Goal: Task Accomplishment & Management: Complete application form

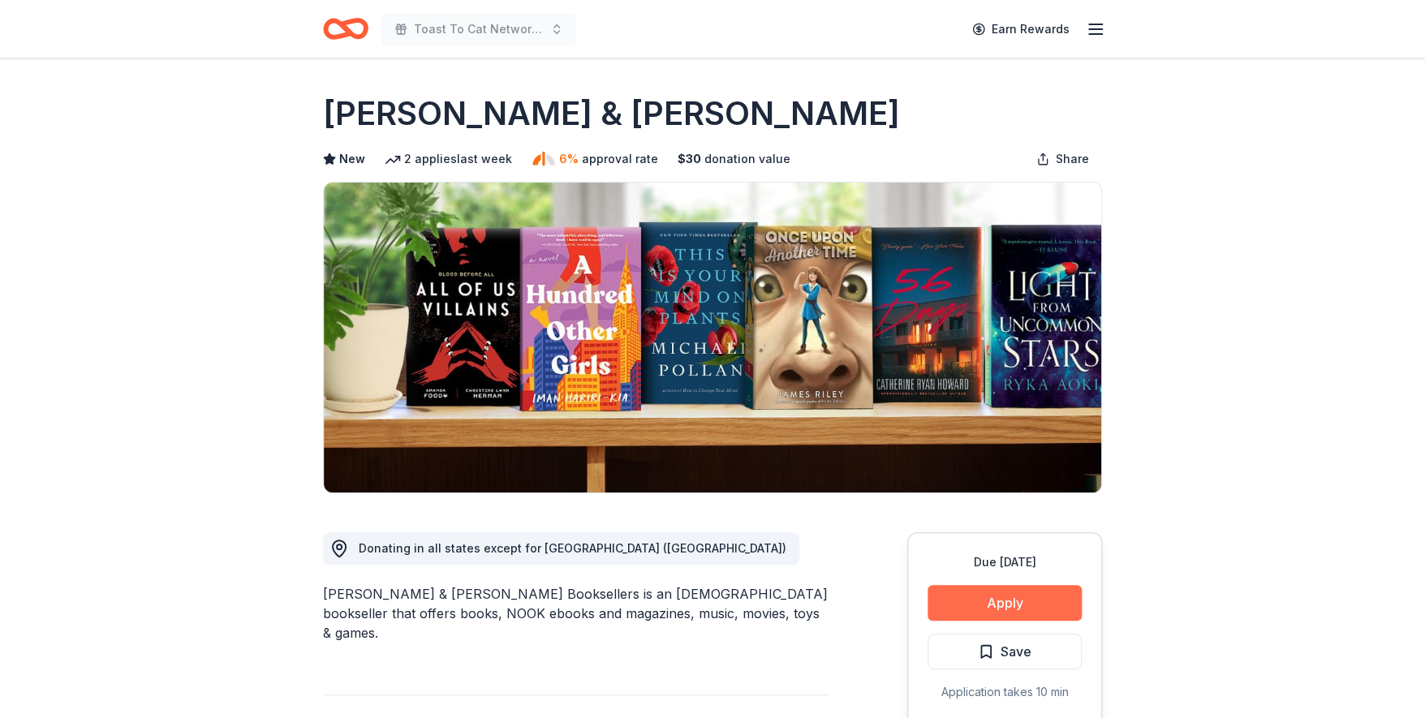
click at [1005, 608] on button "Apply" at bounding box center [1005, 603] width 154 height 36
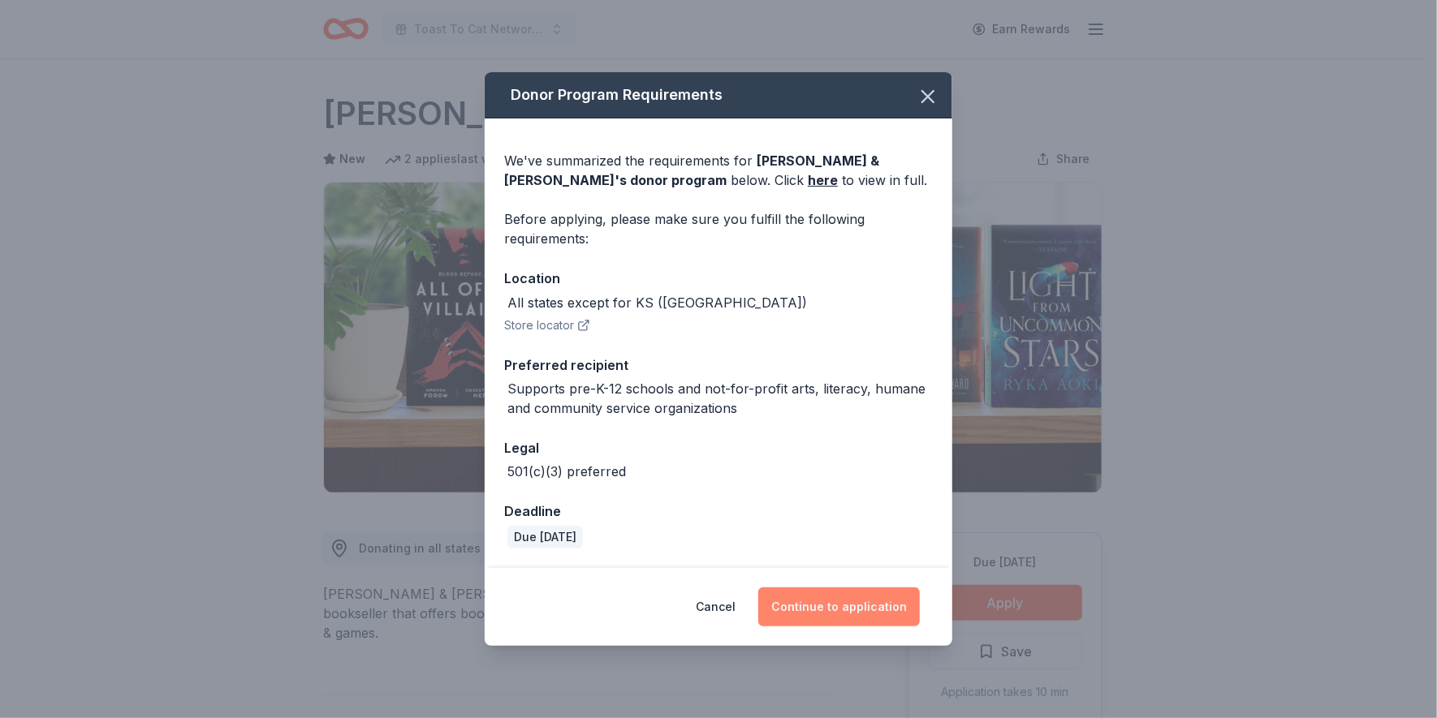
click at [865, 601] on button "Continue to application" at bounding box center [839, 607] width 162 height 39
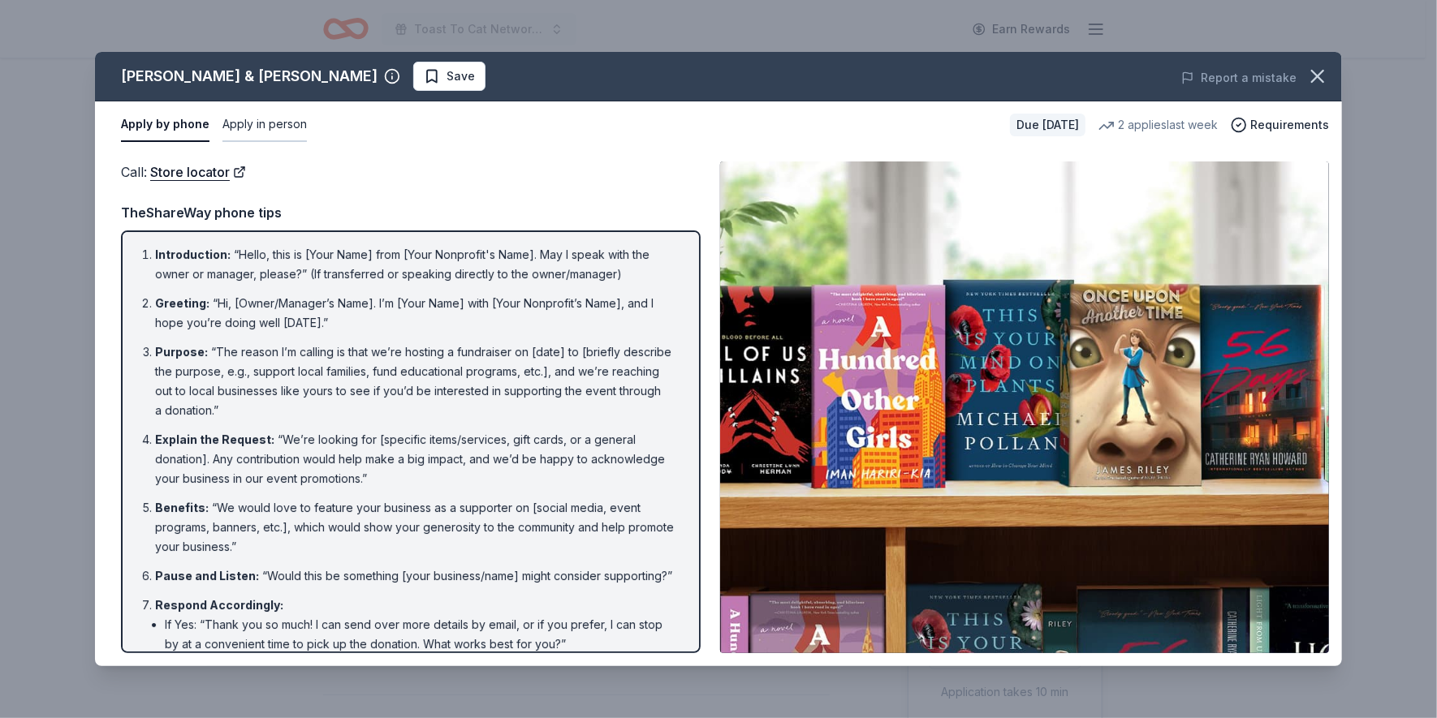
click at [287, 121] on button "Apply in person" at bounding box center [264, 125] width 84 height 34
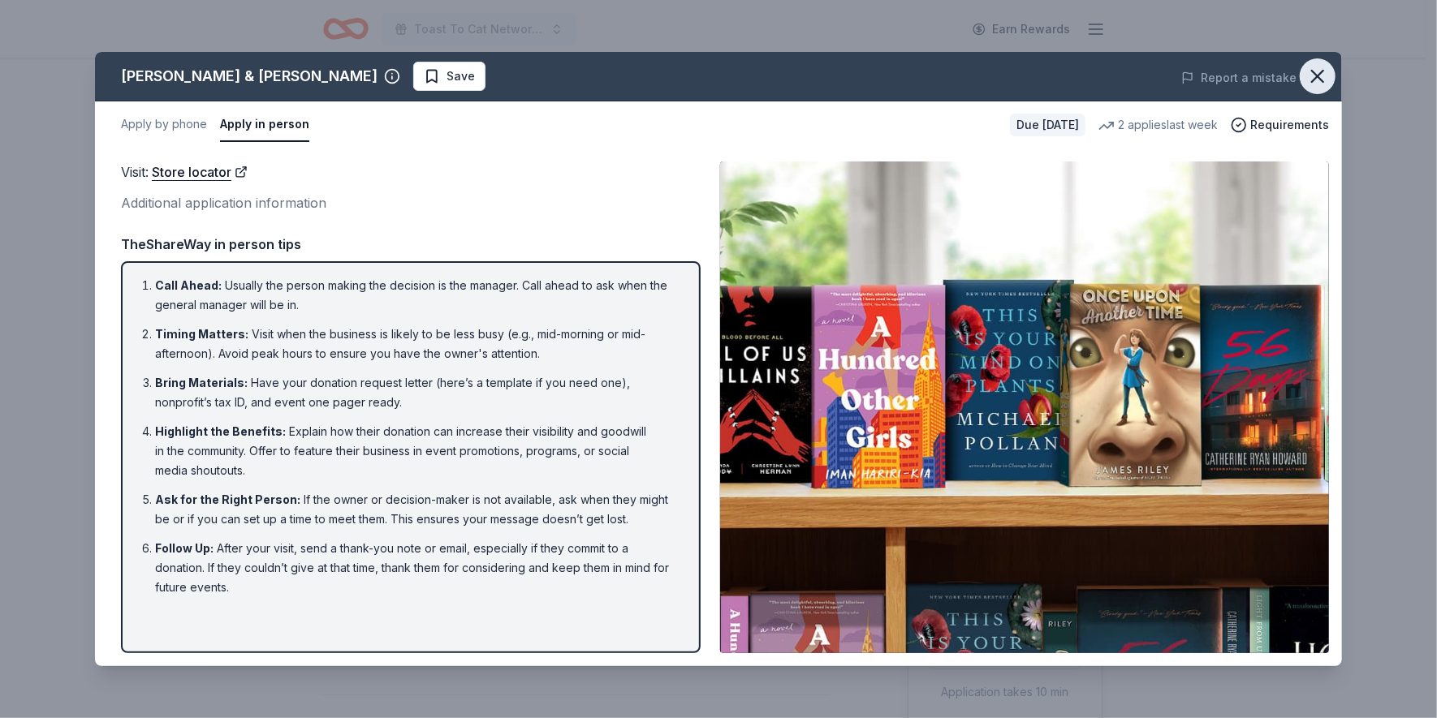
click at [1318, 78] on icon "button" at bounding box center [1317, 76] width 11 height 11
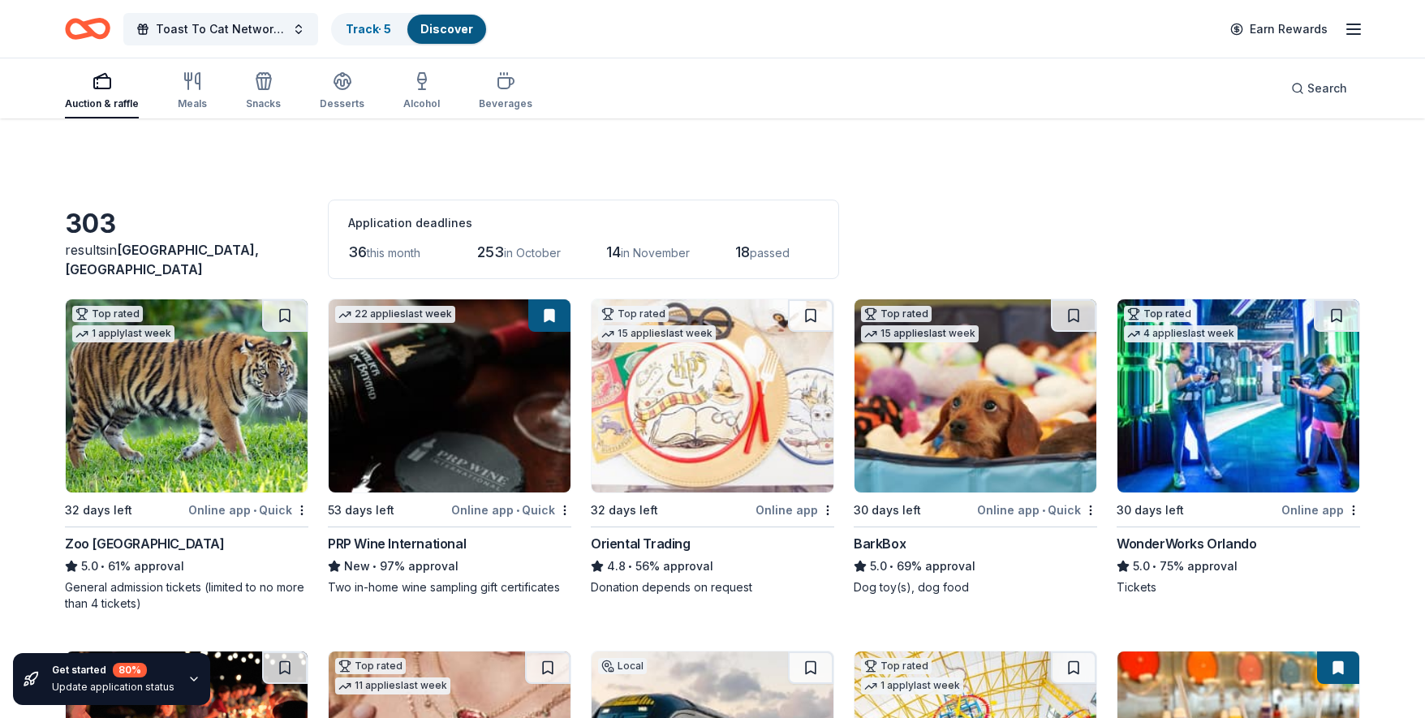
scroll to position [14114, 0]
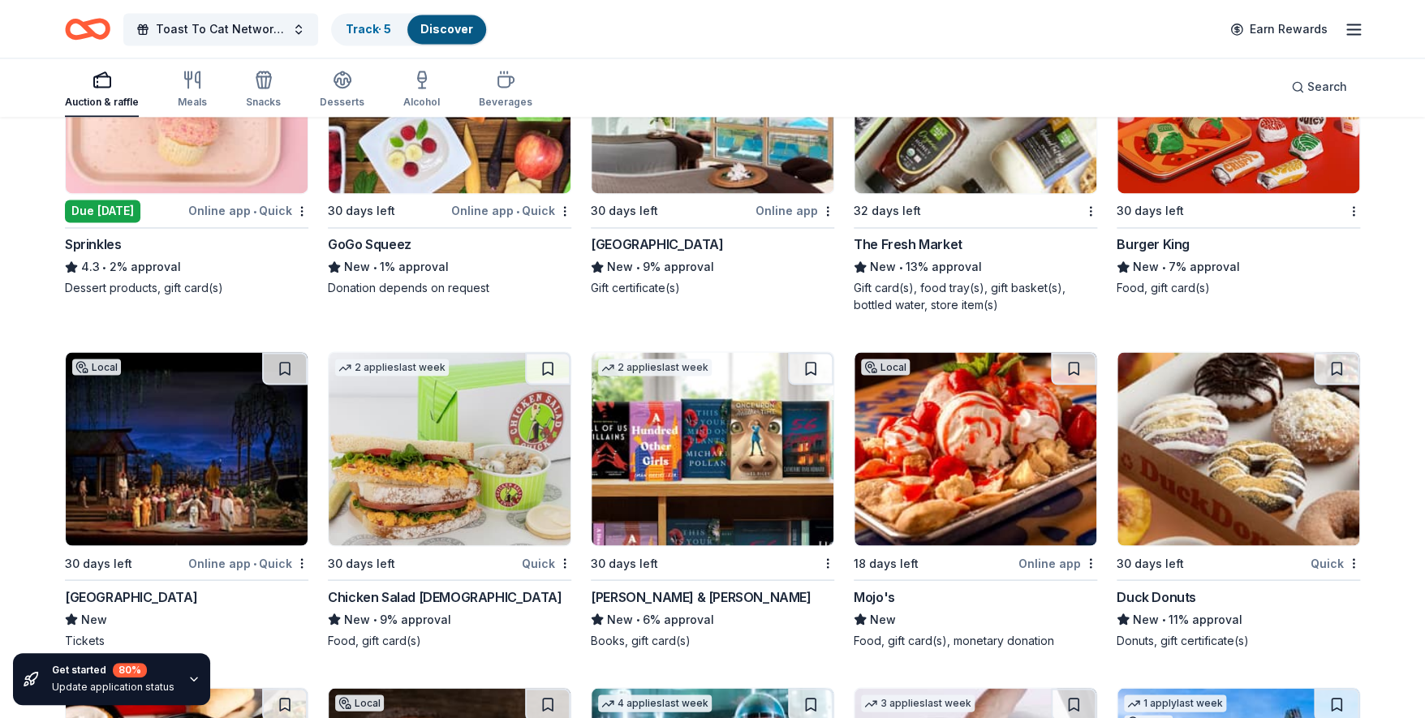
click at [941, 483] on img at bounding box center [976, 448] width 242 height 193
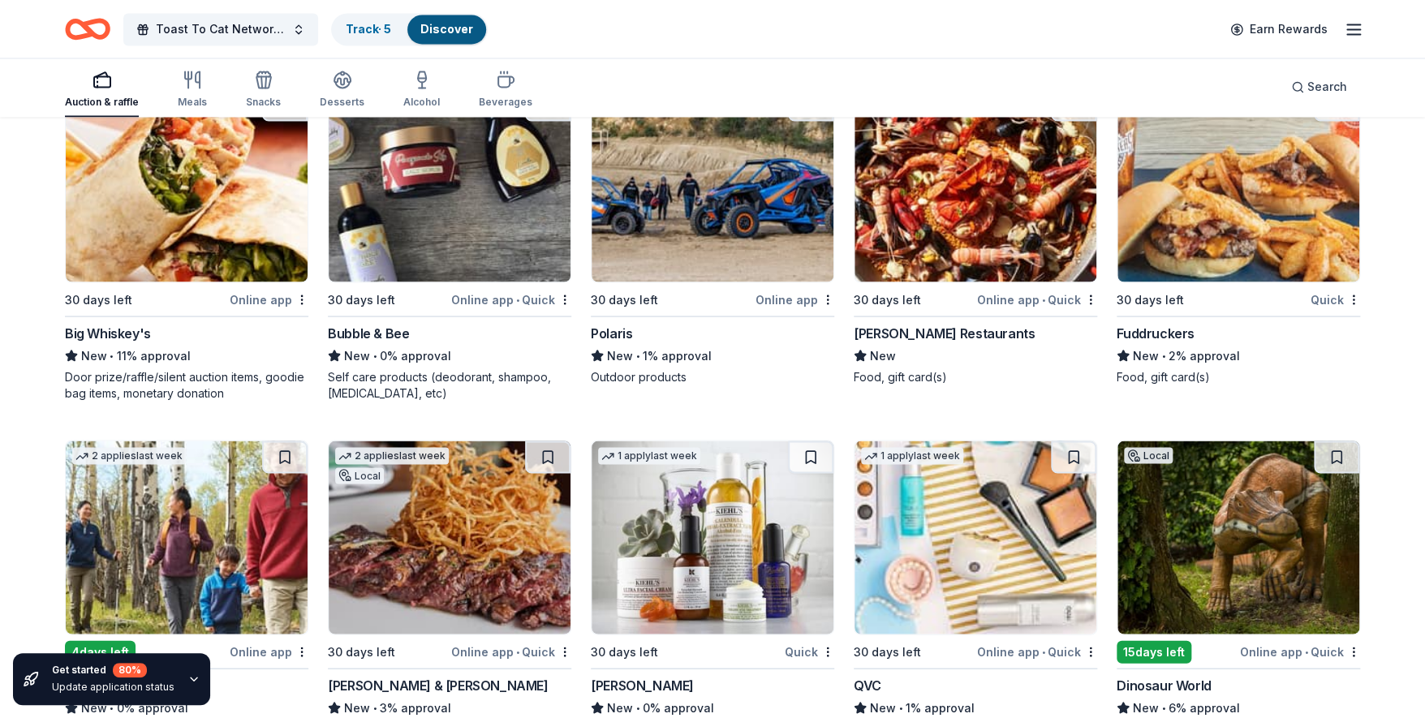
scroll to position [17657, 0]
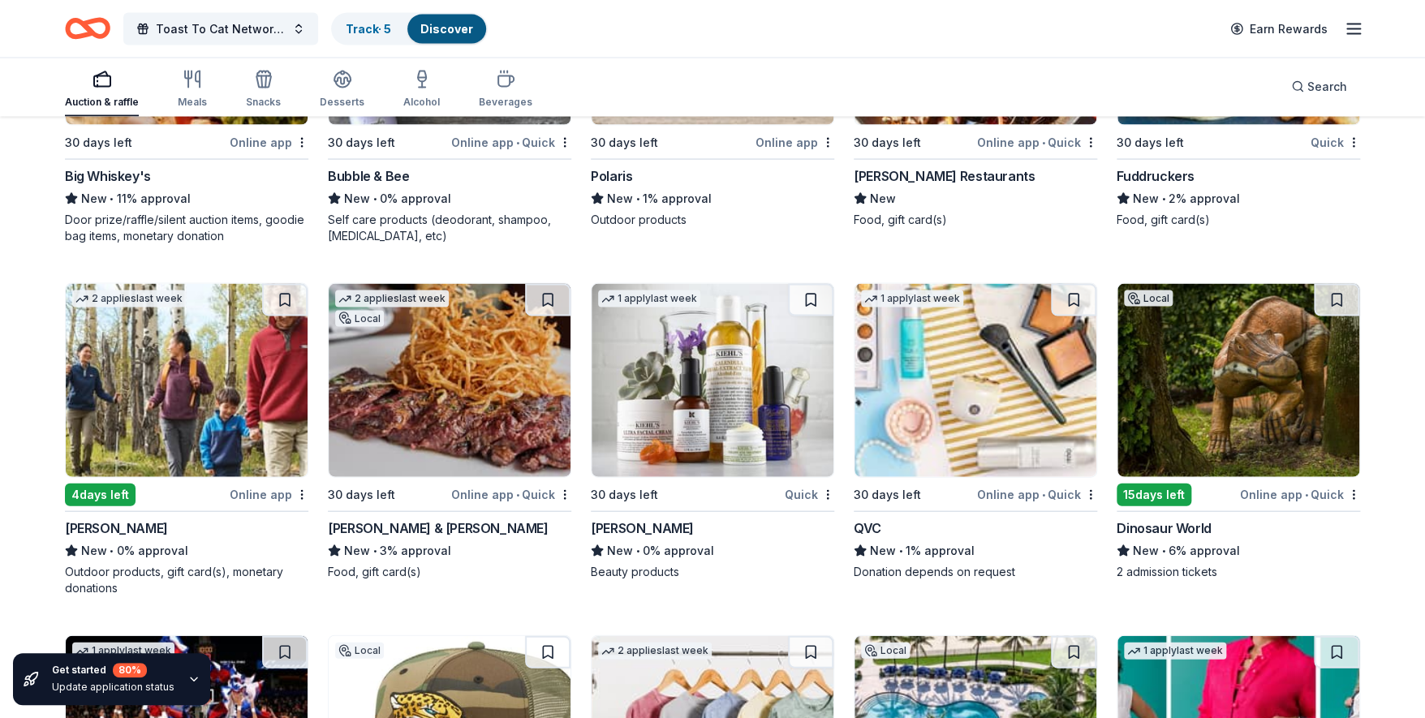
click at [709, 391] on img at bounding box center [713, 380] width 242 height 193
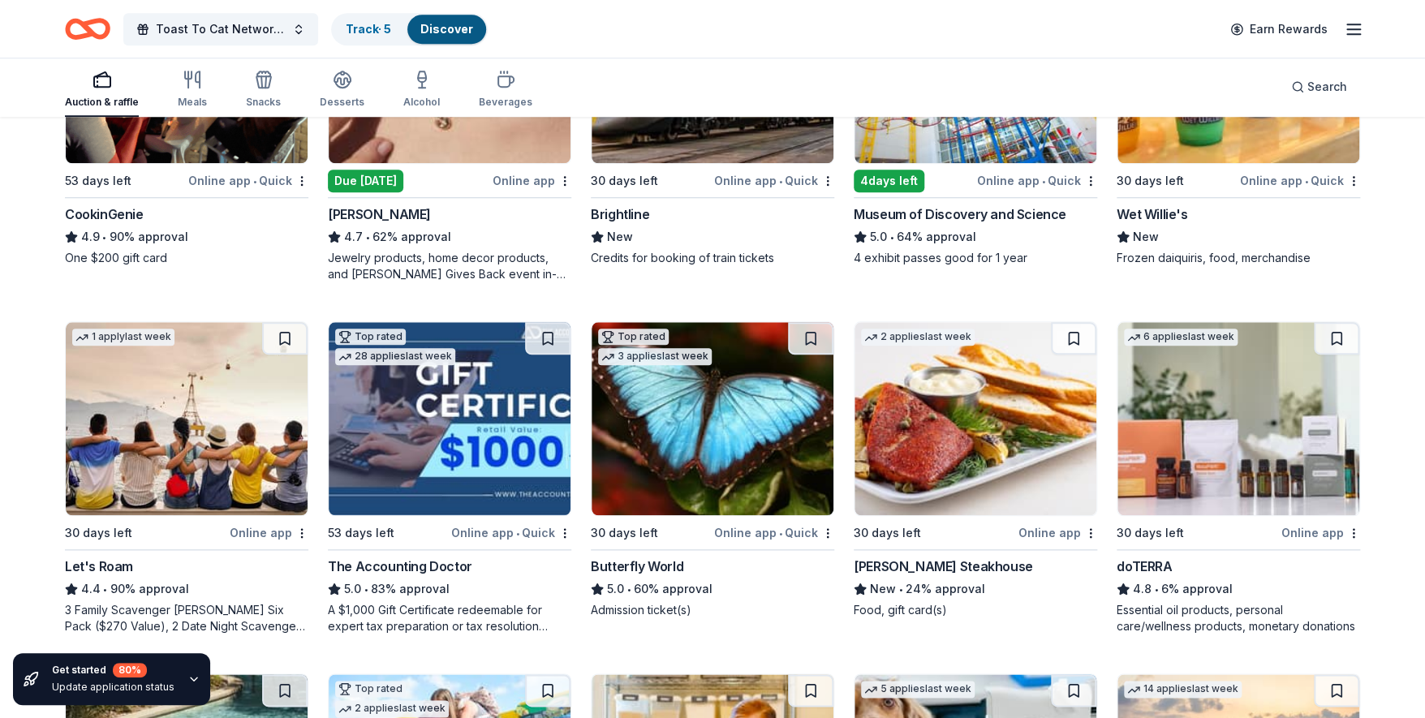
scroll to position [0, 0]
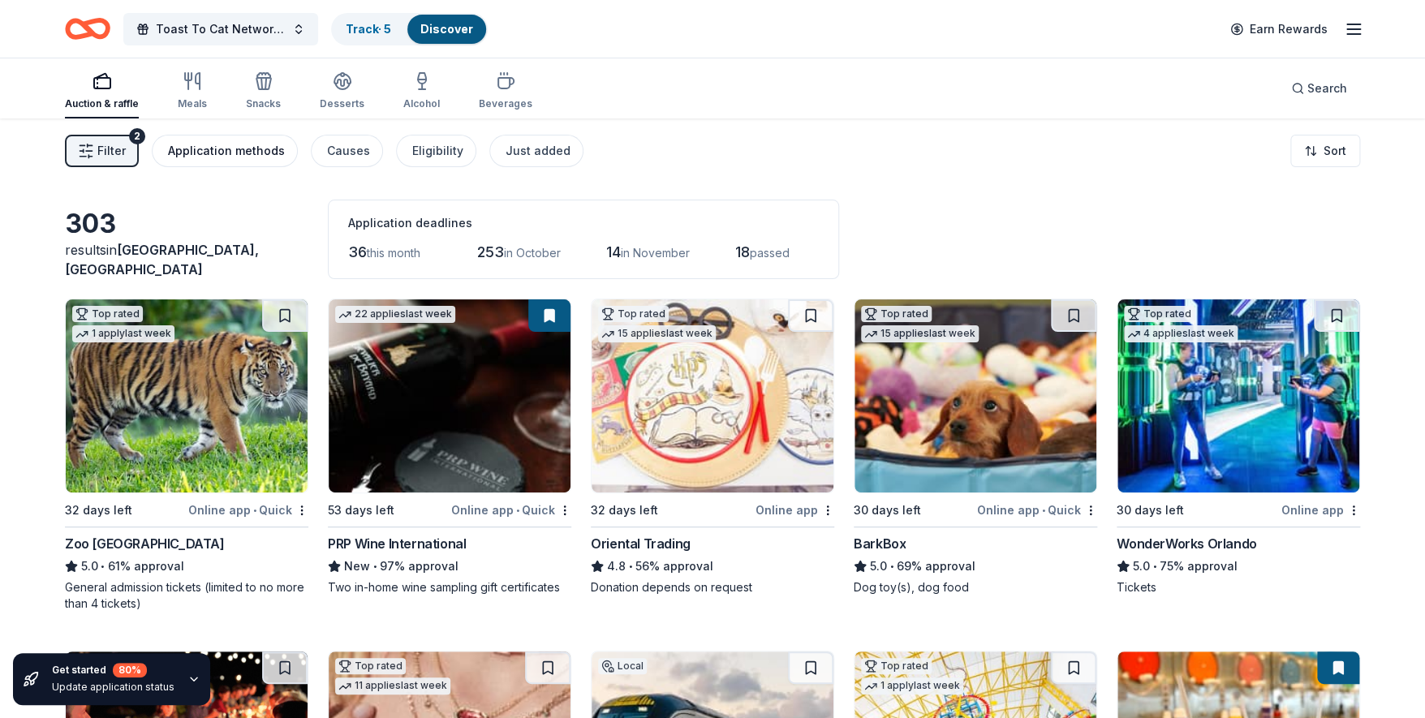
click at [203, 145] on div "Application methods" at bounding box center [226, 150] width 117 height 19
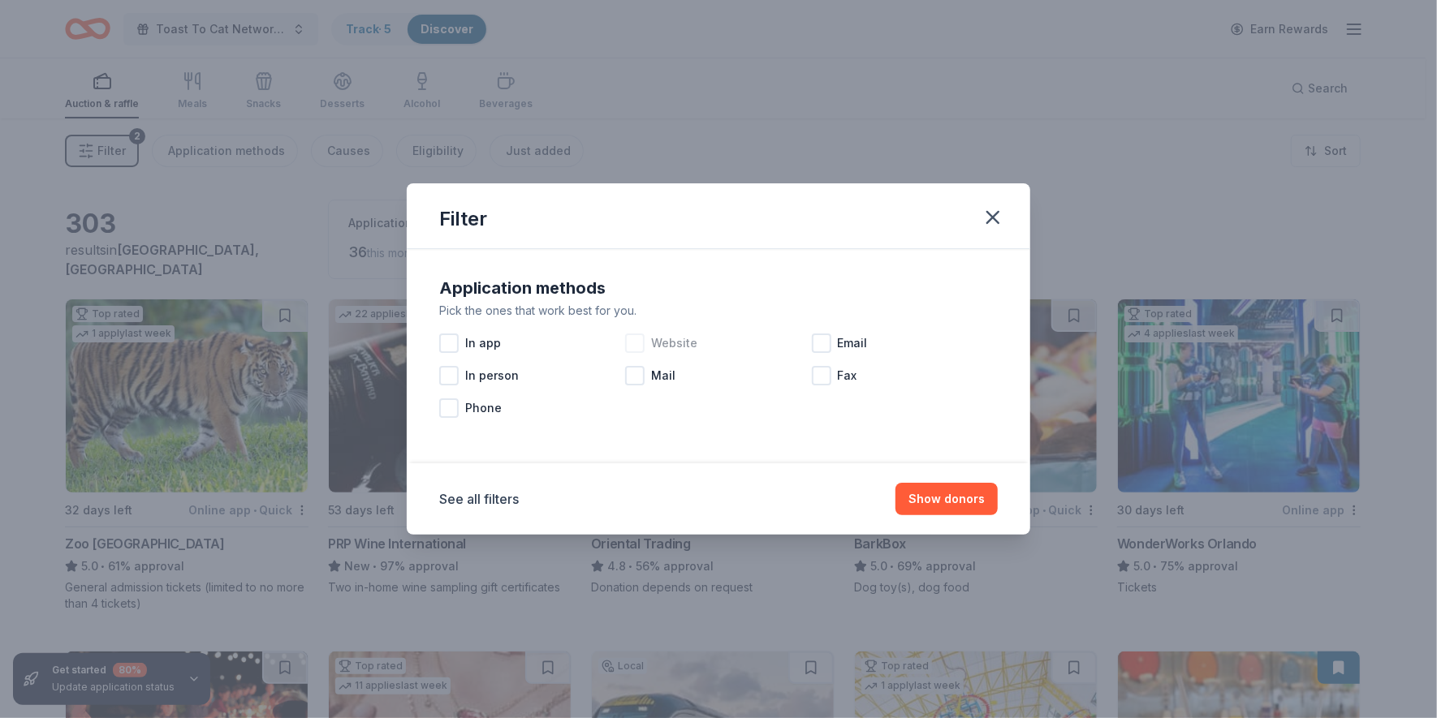
click at [637, 344] on div at bounding box center [634, 343] width 19 height 19
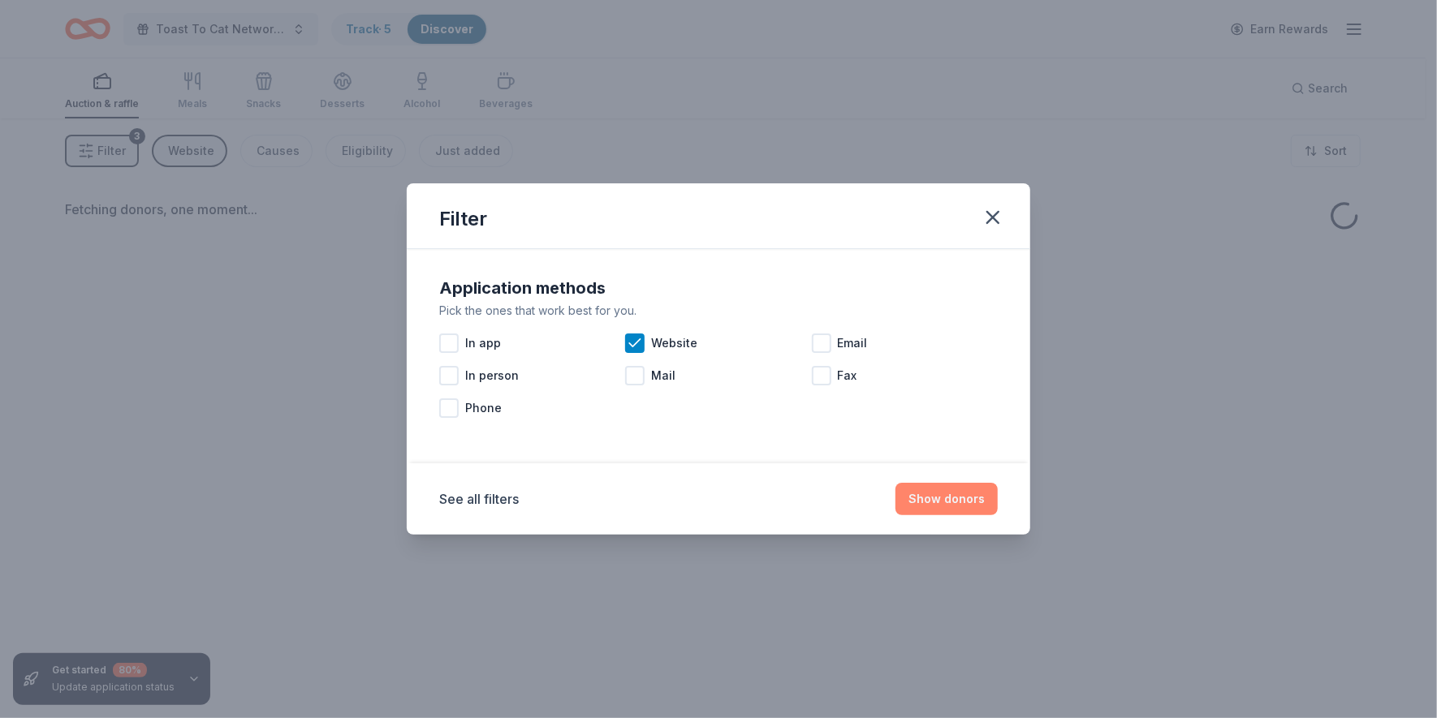
click at [942, 495] on button "Show donors" at bounding box center [946, 499] width 102 height 32
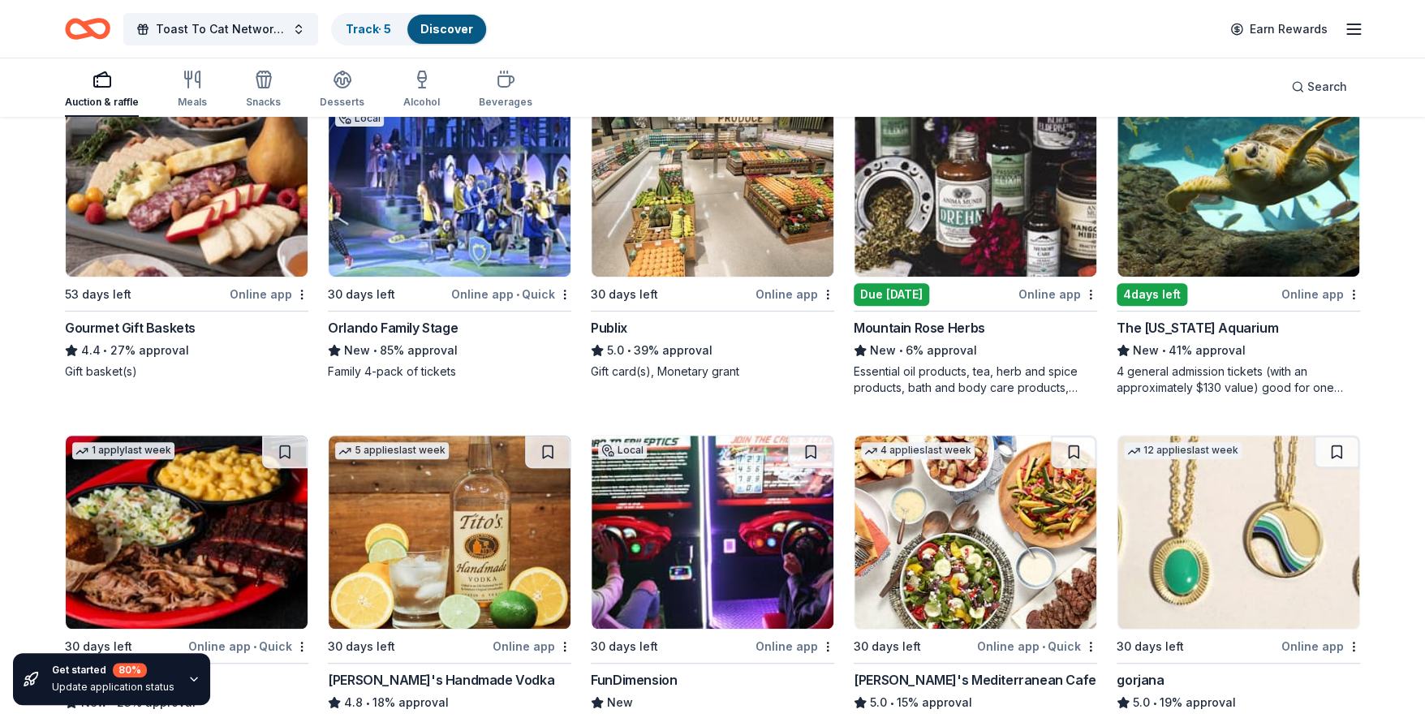
scroll to position [3370, 0]
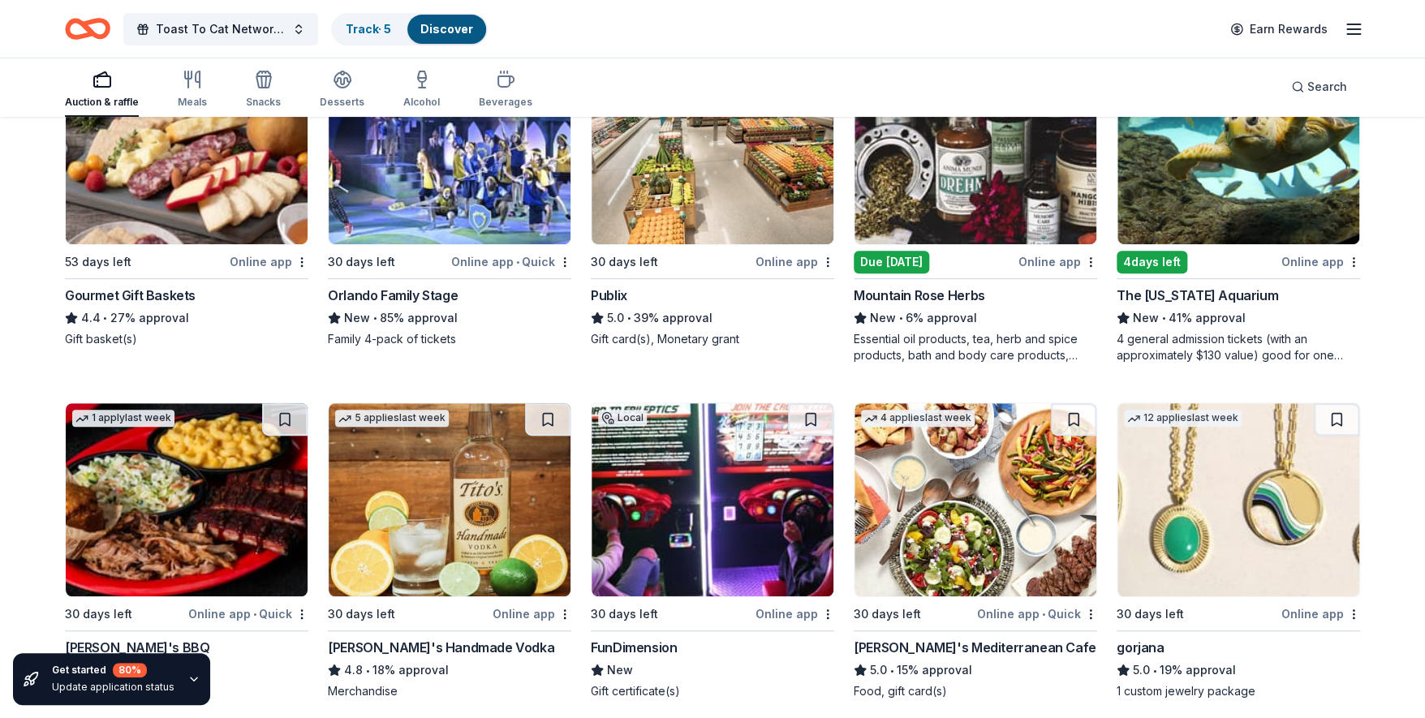
click at [1157, 255] on div "4 days left" at bounding box center [1152, 262] width 71 height 23
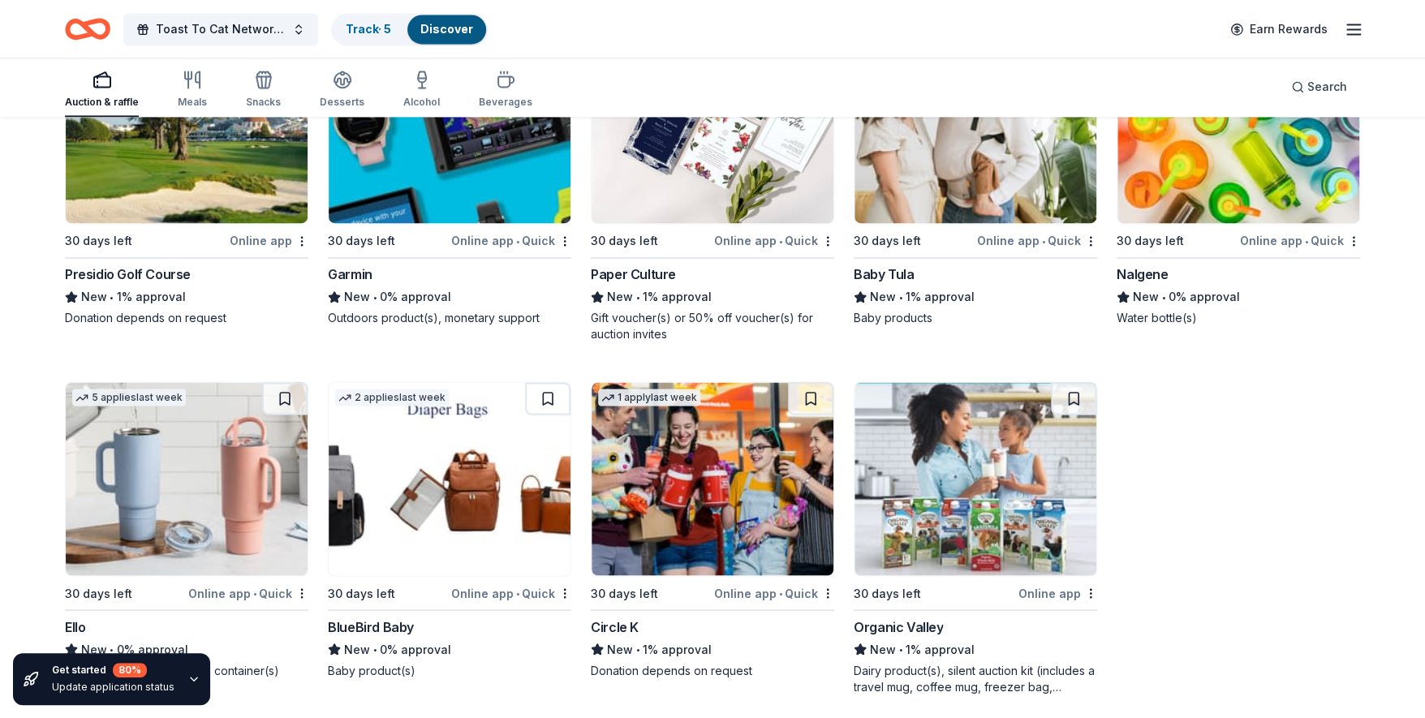
scroll to position [14071, 0]
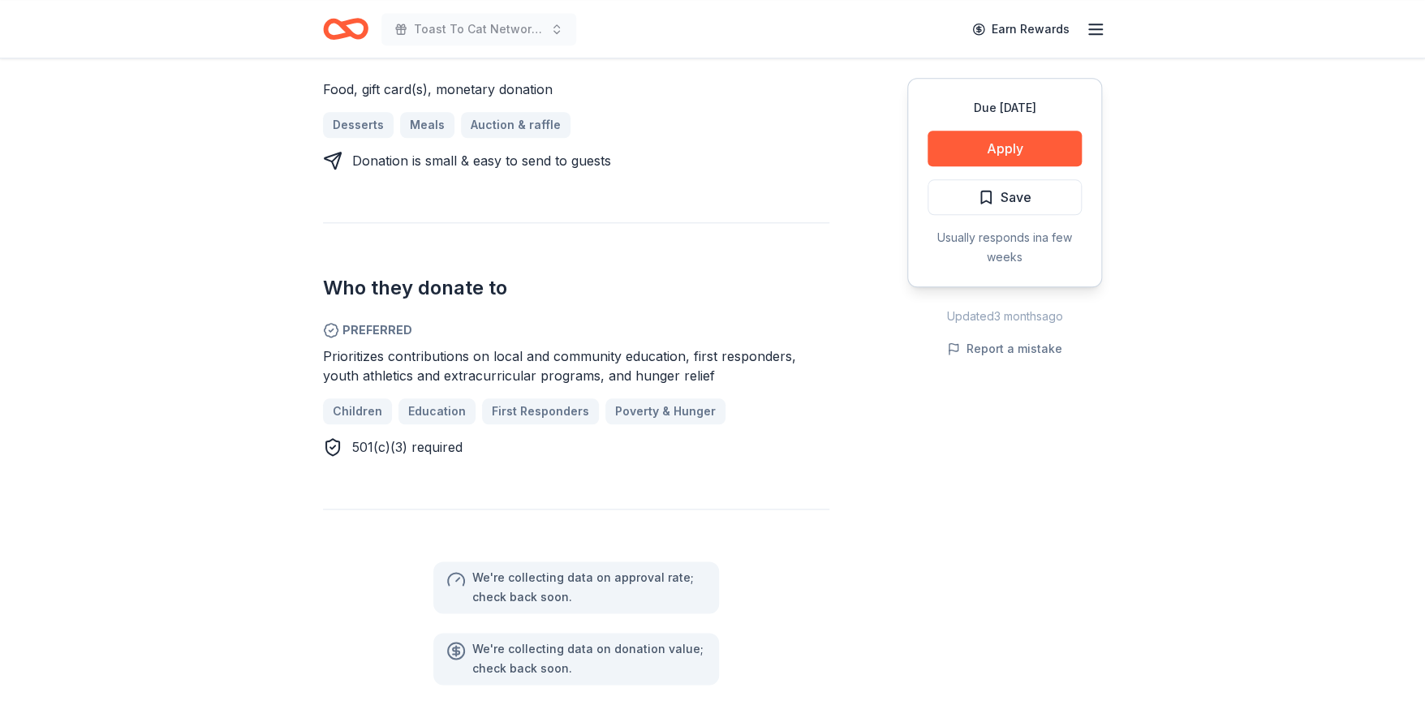
scroll to position [731, 0]
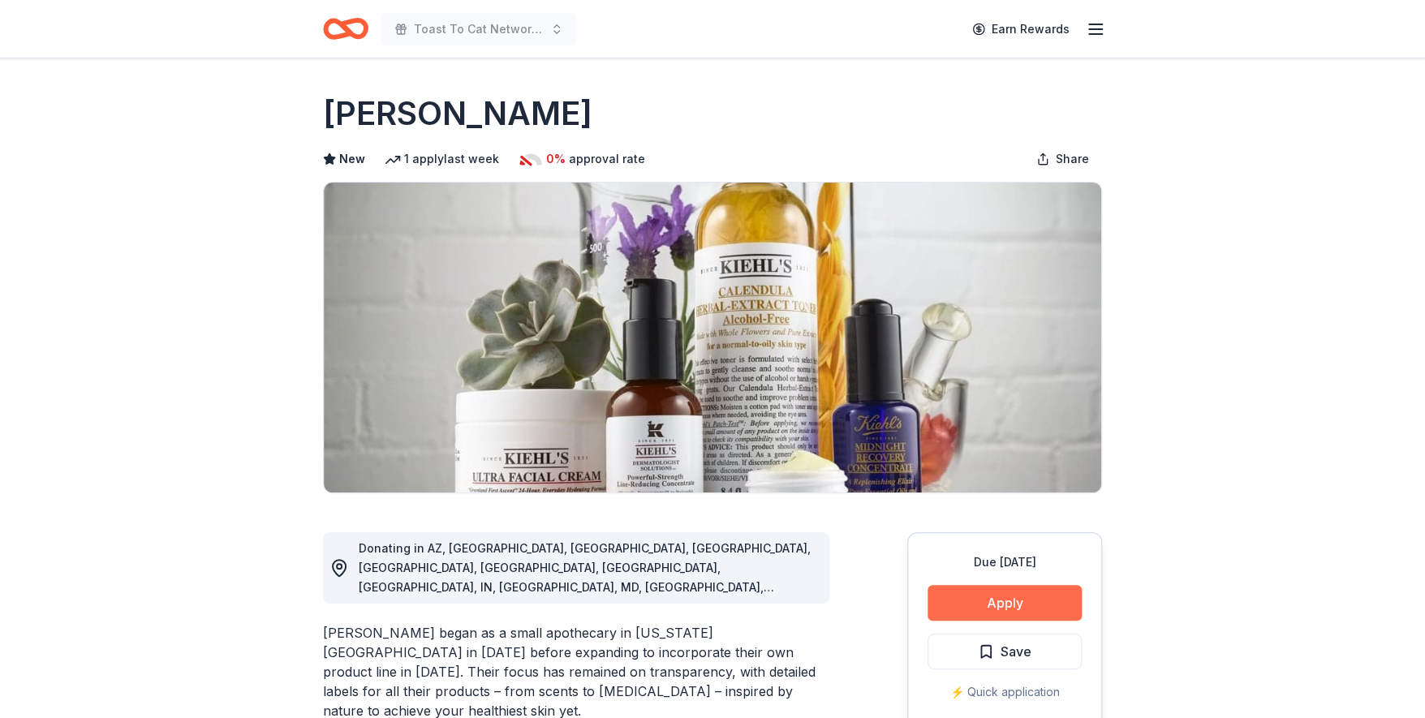
click at [1001, 606] on button "Apply" at bounding box center [1005, 603] width 154 height 36
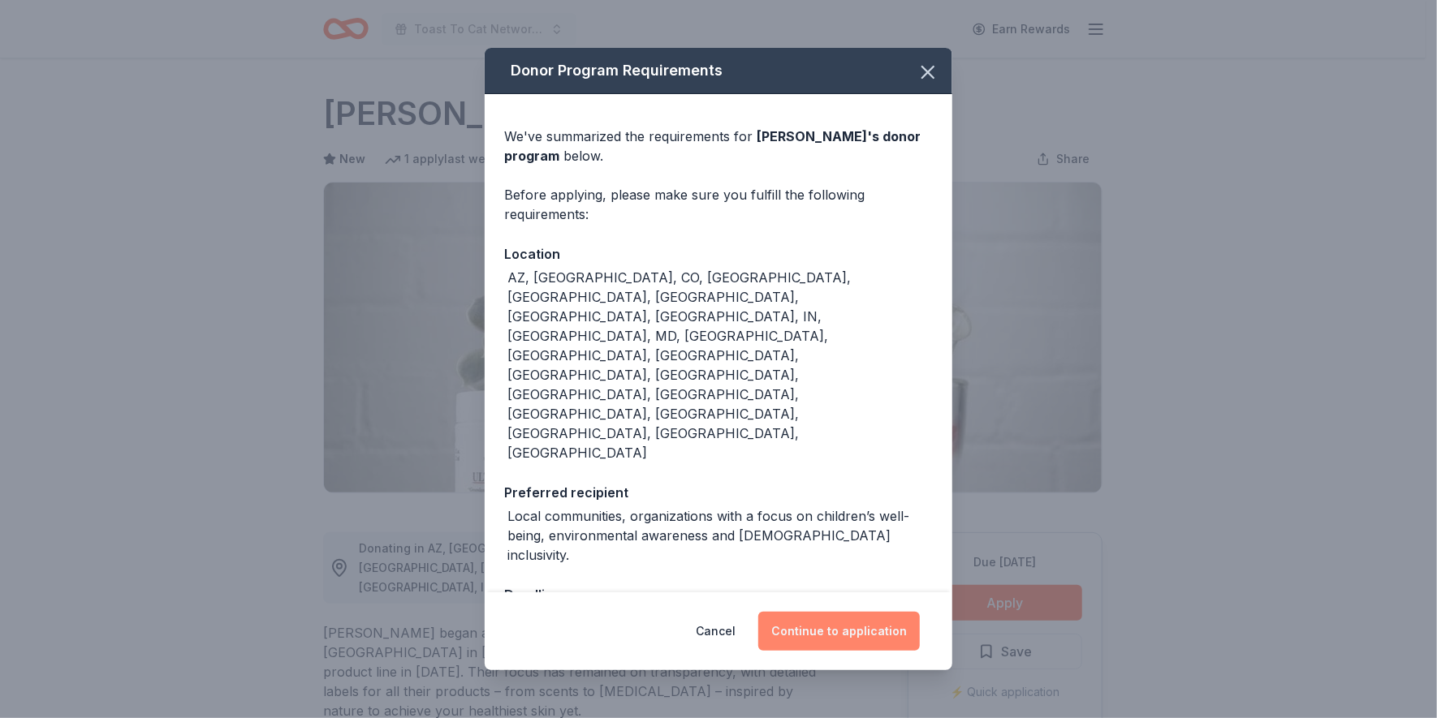
click at [834, 612] on button "Continue to application" at bounding box center [839, 631] width 162 height 39
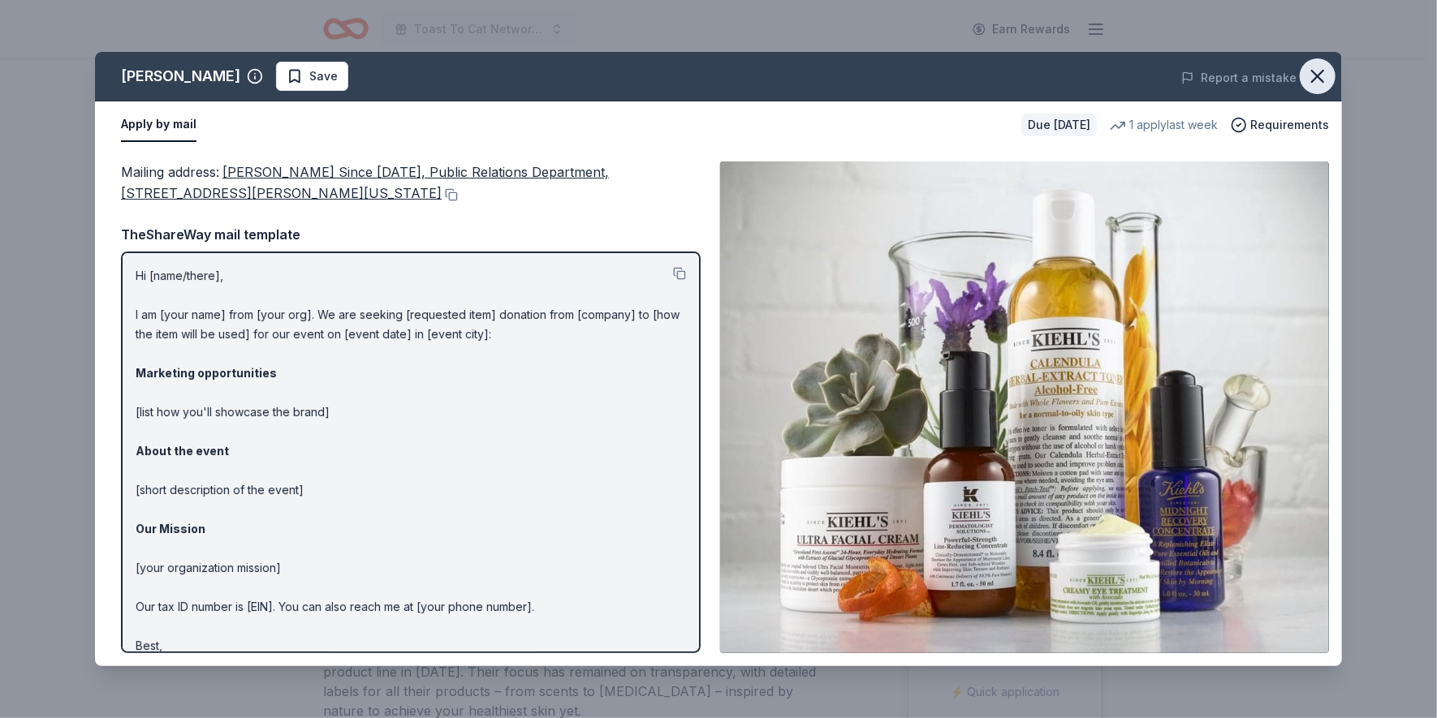
click at [1315, 72] on icon "button" at bounding box center [1317, 76] width 11 height 11
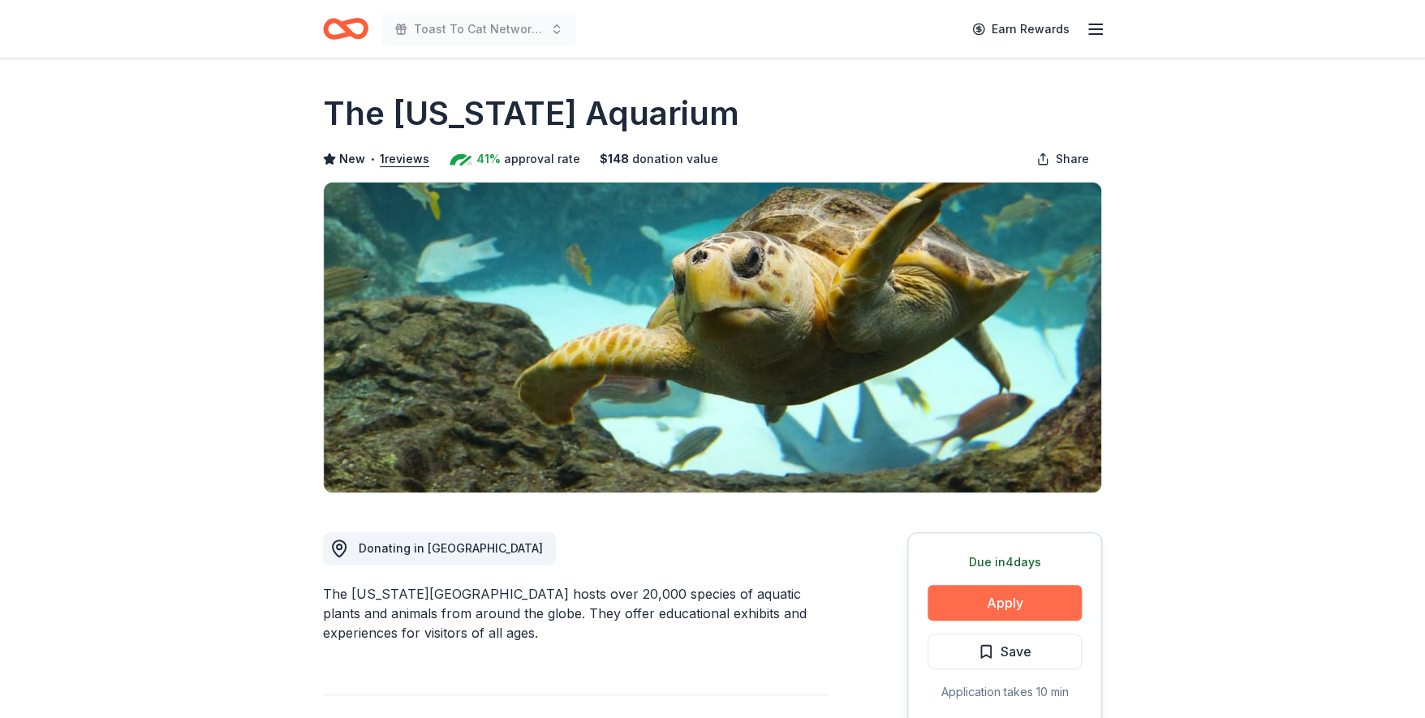
click at [1002, 601] on button "Apply" at bounding box center [1005, 603] width 154 height 36
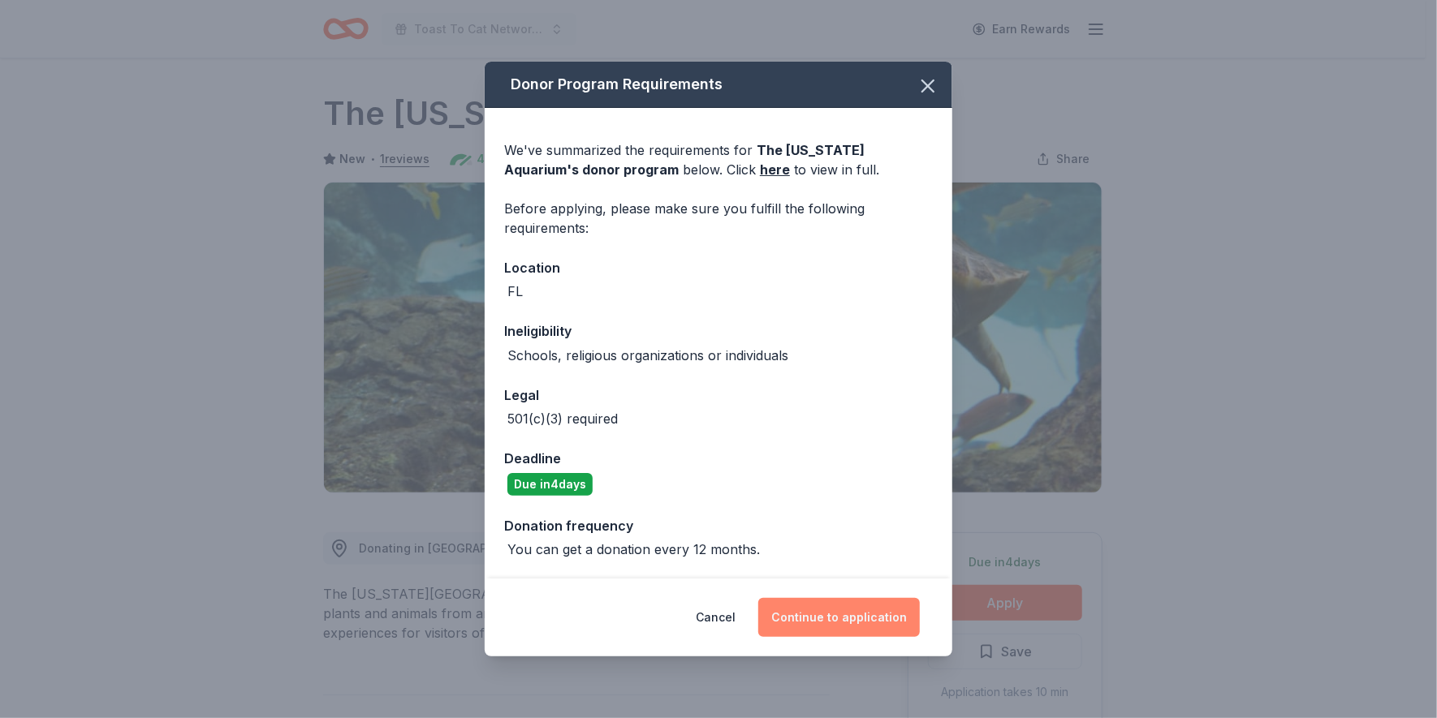
click at [855, 616] on button "Continue to application" at bounding box center [839, 617] width 162 height 39
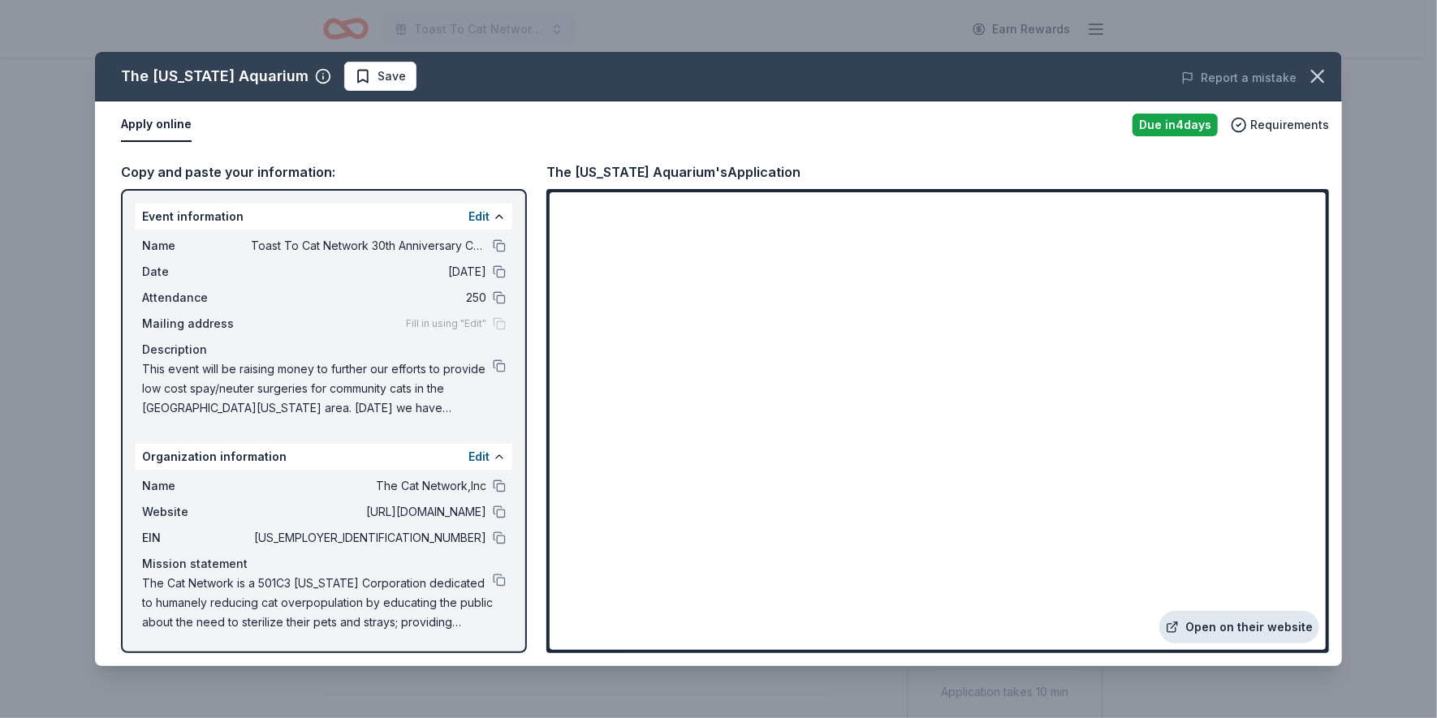
click at [1235, 627] on link "Open on their website" at bounding box center [1239, 627] width 160 height 32
click at [1320, 65] on icon "button" at bounding box center [1317, 76] width 23 height 23
